Goal: Transaction & Acquisition: Purchase product/service

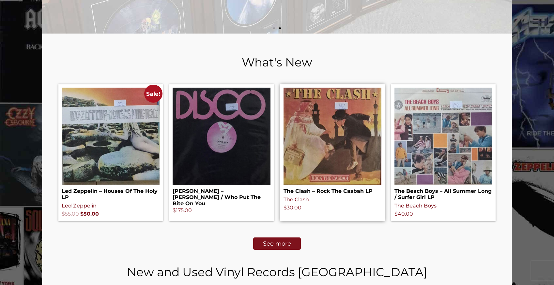
scroll to position [274, 0]
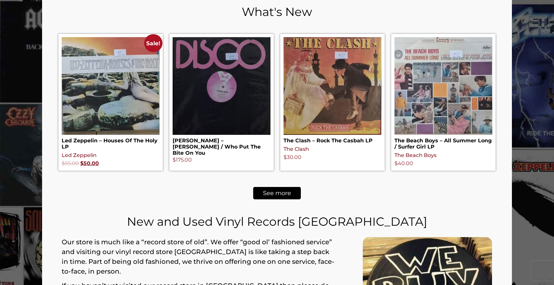
click at [284, 195] on span "See more" at bounding box center [277, 194] width 28 height 6
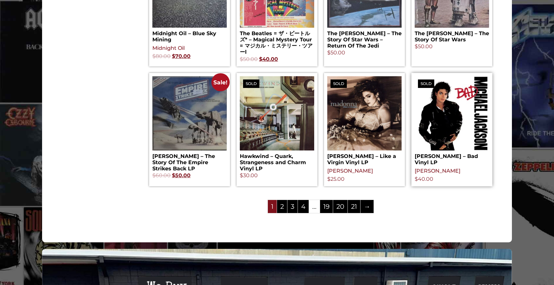
scroll to position [705, 0]
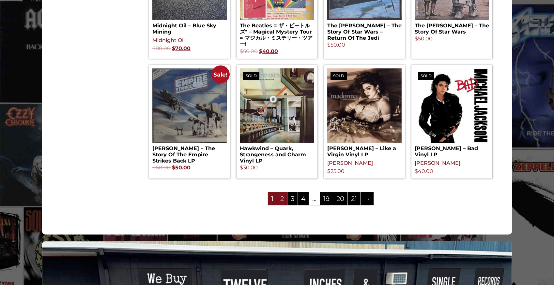
click at [283, 203] on link "2" at bounding box center [282, 198] width 10 height 13
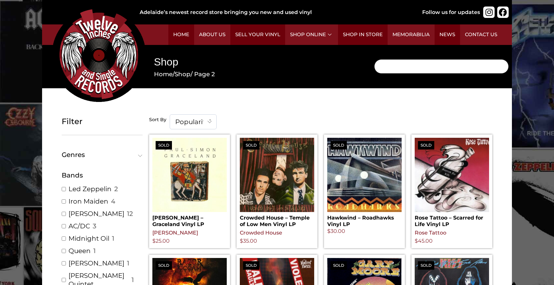
click at [410, 67] on input "Search" at bounding box center [441, 66] width 134 height 14
type input "tamam shud"
